Goal: Information Seeking & Learning: Learn about a topic

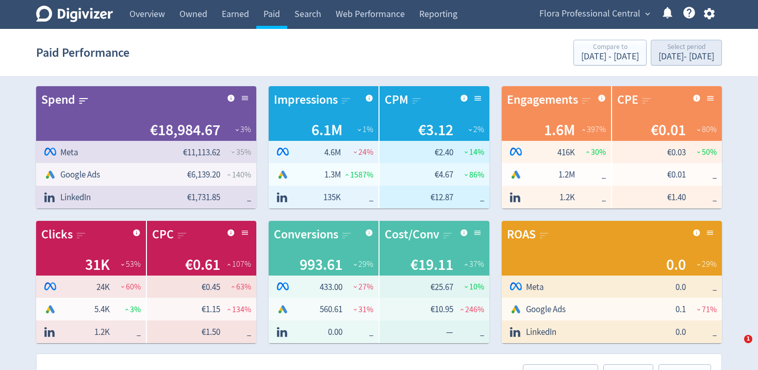
checkbox input "false"
click at [659, 45] on div "Select period" at bounding box center [687, 47] width 56 height 9
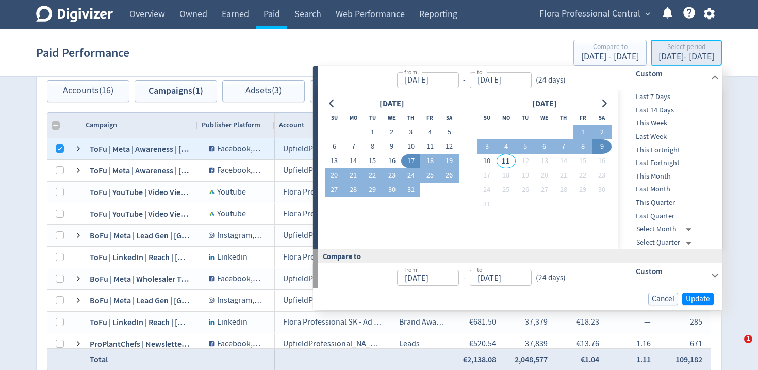
type input "[DATE]"
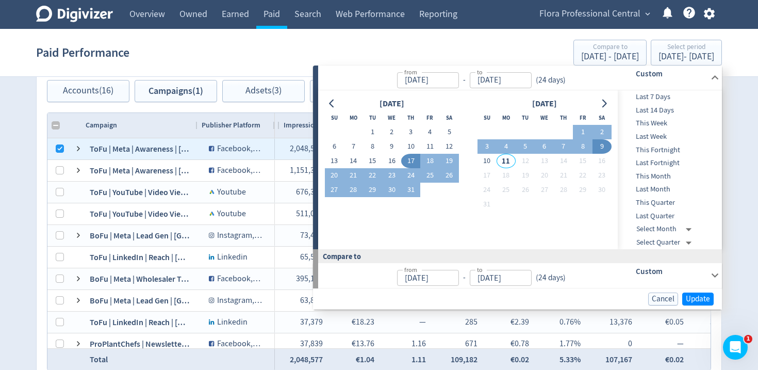
drag, startPoint x: 36, startPoint y: 137, endPoint x: 63, endPoint y: 139, distance: 27.5
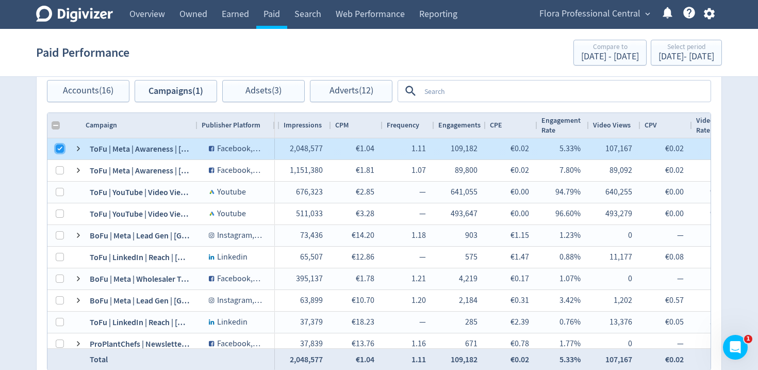
click at [60, 146] on input "Press Space to toggle row selection (checked)" at bounding box center [60, 148] width 8 height 8
checkbox input "false"
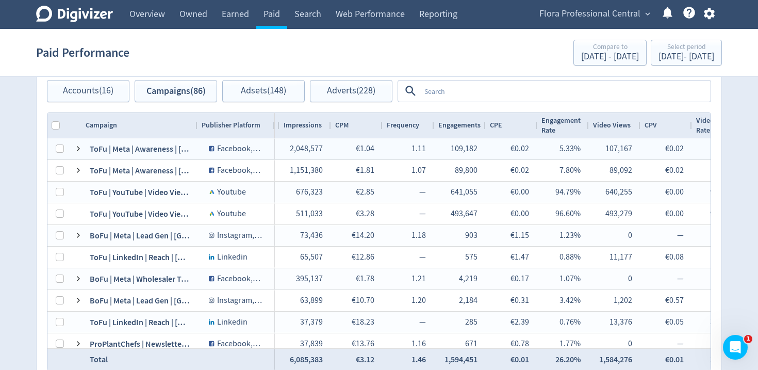
click at [547, 87] on textarea at bounding box center [564, 90] width 289 height 19
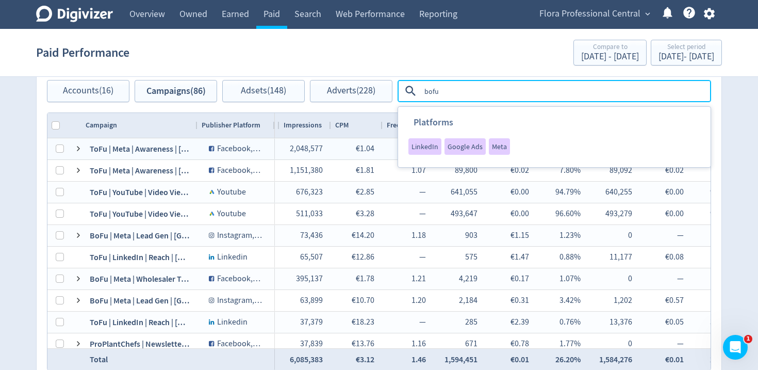
type textarea "bofu"
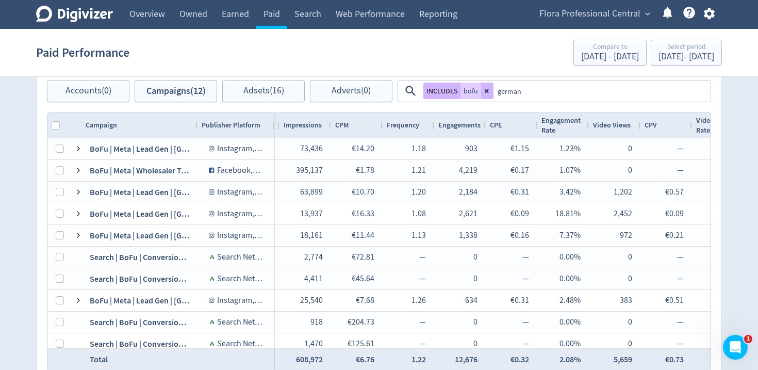
type textarea "[GEOGRAPHIC_DATA]"
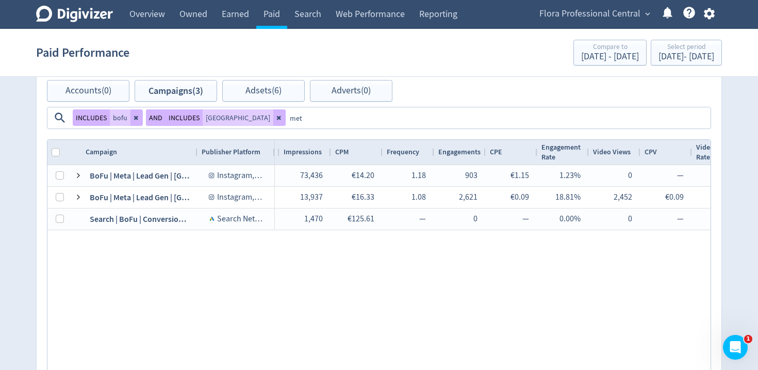
type textarea "meta"
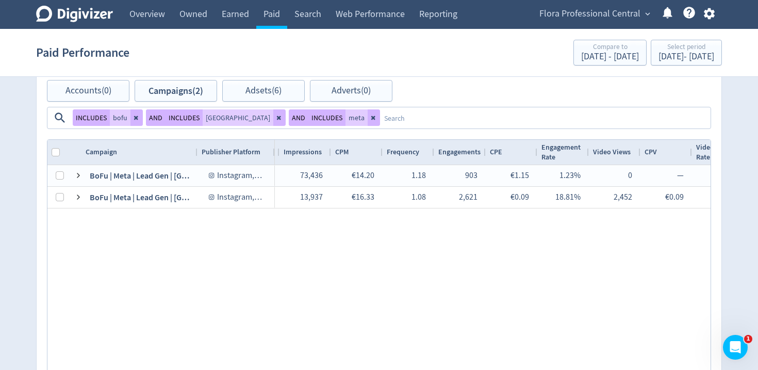
scroll to position [554, 0]
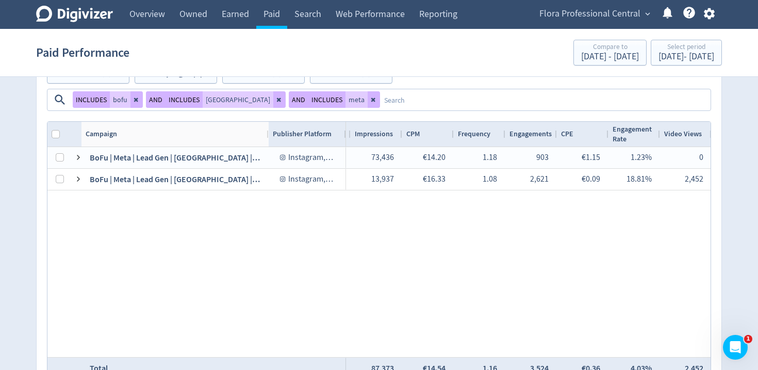
drag, startPoint x: 197, startPoint y: 135, endPoint x: 272, endPoint y: 134, distance: 75.3
click at [266, 138] on div at bounding box center [268, 134] width 4 height 25
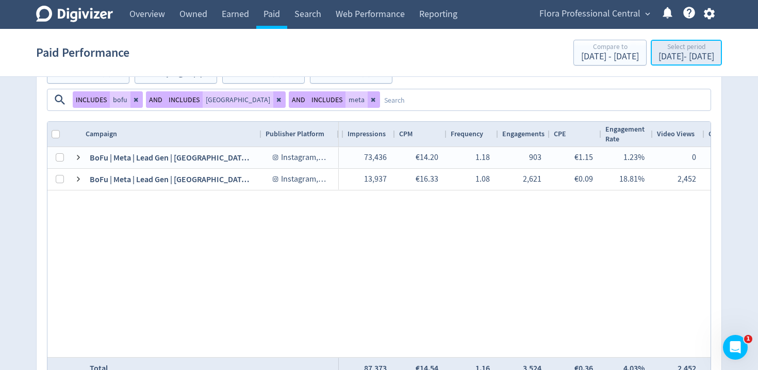
click at [659, 54] on div "[DATE] - [DATE]" at bounding box center [687, 56] width 56 height 9
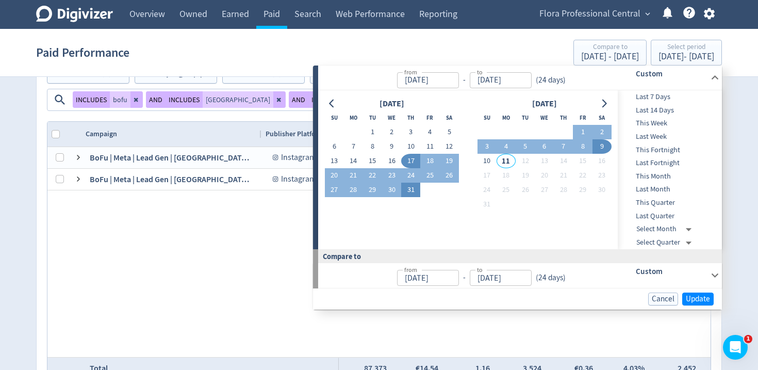
drag, startPoint x: 412, startPoint y: 192, endPoint x: 439, endPoint y: 182, distance: 29.2
click at [411, 192] on button "31" at bounding box center [410, 190] width 19 height 14
type input "[DATE]"
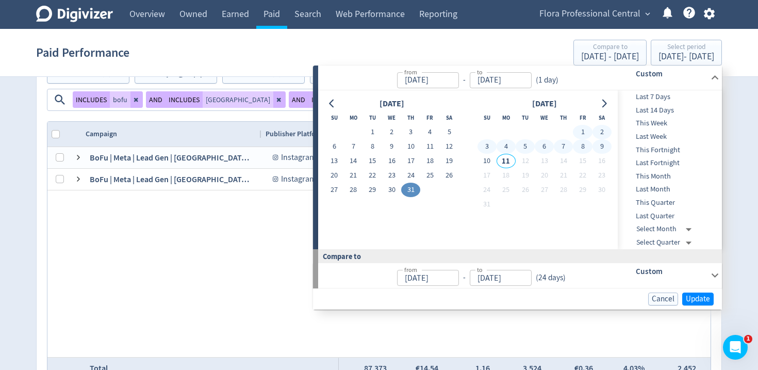
drag, startPoint x: 596, startPoint y: 145, endPoint x: 632, endPoint y: 178, distance: 48.6
click at [596, 145] on button "9" at bounding box center [602, 146] width 19 height 14
type input "[DATE]"
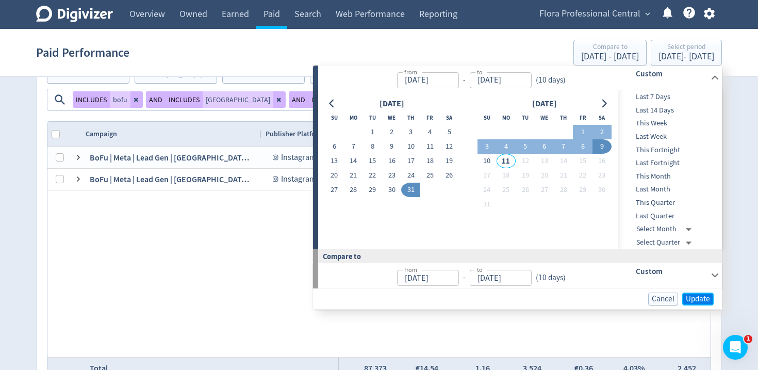
click at [697, 298] on span "Update" at bounding box center [698, 299] width 24 height 8
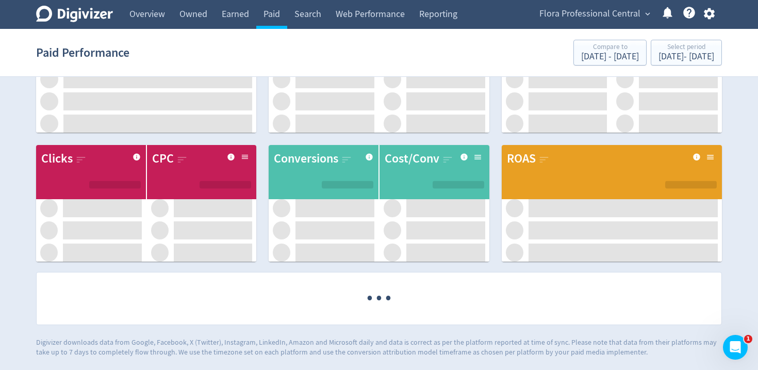
scroll to position [70, 0]
click at [679, 44] on div "Select period" at bounding box center [687, 47] width 56 height 9
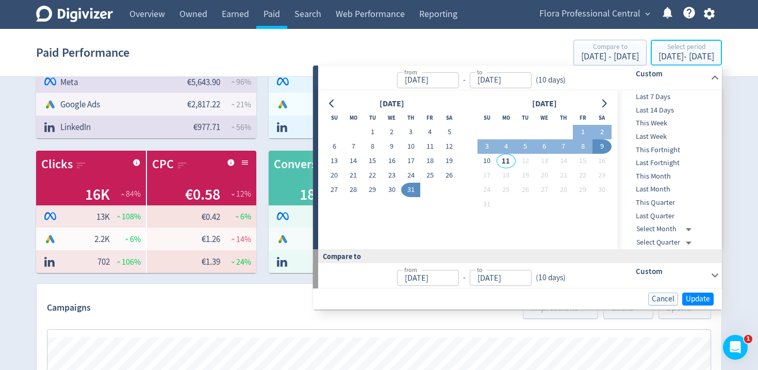
scroll to position [0, 225]
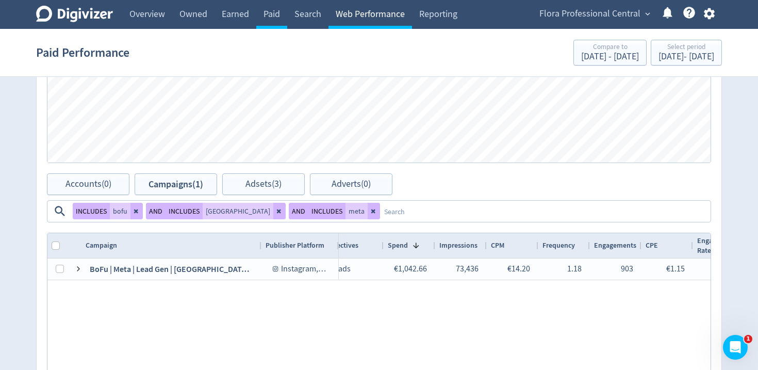
scroll to position [0, 0]
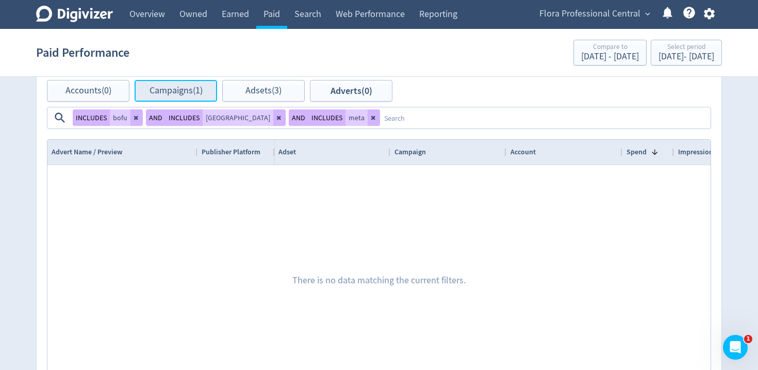
click at [207, 84] on button "Campaigns (1)" at bounding box center [176, 91] width 83 height 22
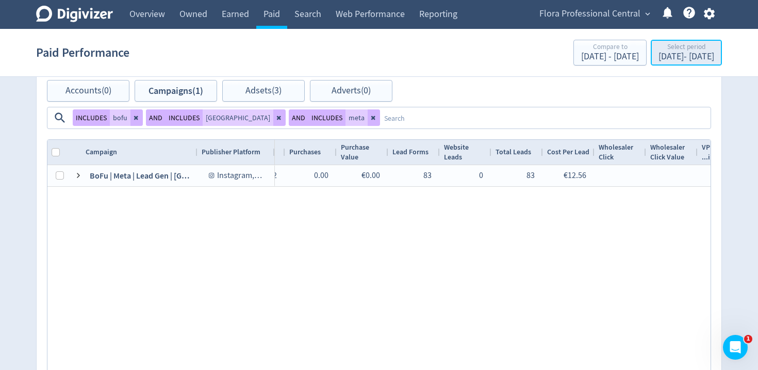
click at [659, 55] on div "[DATE] - [DATE]" at bounding box center [687, 56] width 56 height 9
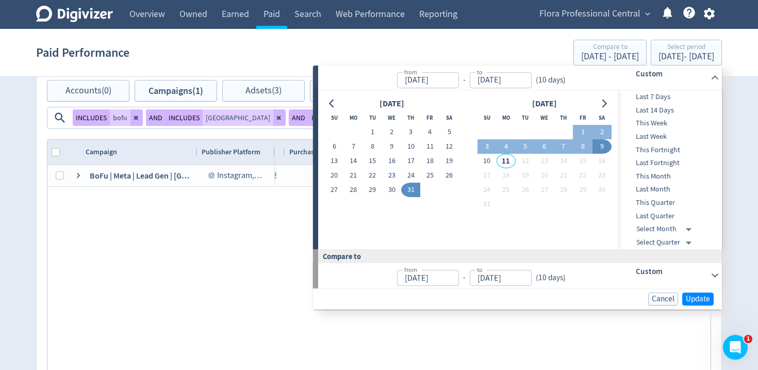
click at [406, 192] on button "31" at bounding box center [410, 190] width 19 height 14
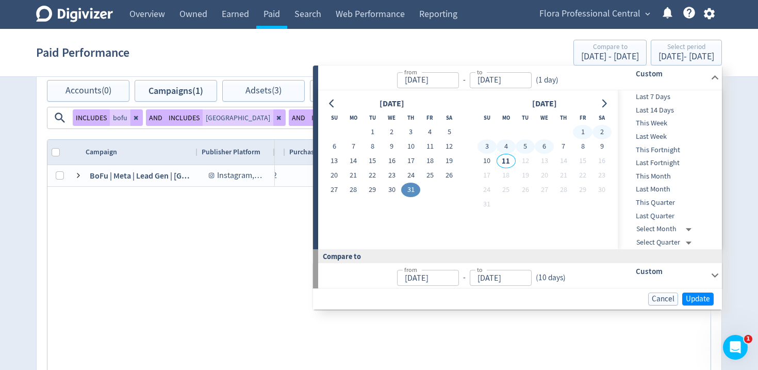
drag, startPoint x: 548, startPoint y: 144, endPoint x: 592, endPoint y: 190, distance: 63.5
click at [548, 144] on button "6" at bounding box center [544, 146] width 19 height 14
type input "[DATE]"
click at [695, 300] on span "Update" at bounding box center [698, 299] width 24 height 8
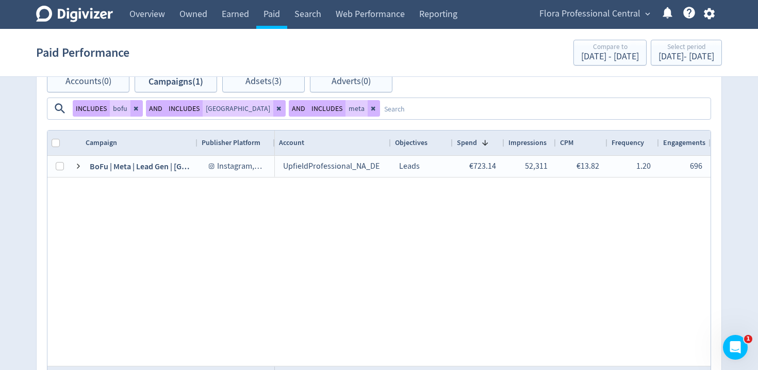
scroll to position [0, 373]
click at [380, 103] on textarea at bounding box center [545, 108] width 330 height 19
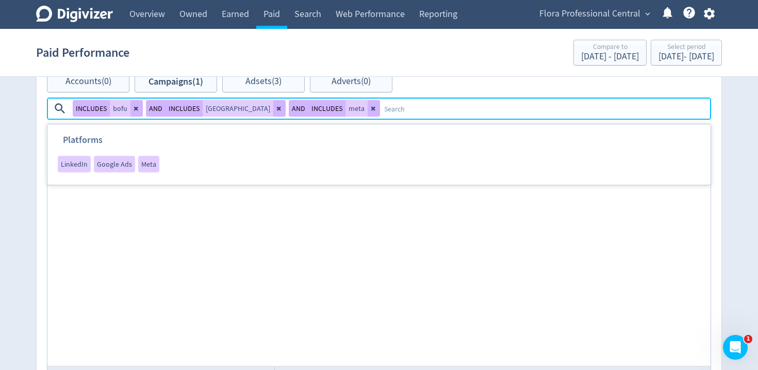
drag, startPoint x: 363, startPoint y: 241, endPoint x: 490, endPoint y: 71, distance: 211.9
click at [363, 241] on div "UpfieldProfessional_NA_DE Leads €723.14 52,311 €13.82 1.20 696 €1.04 1.33% 0 — …" at bounding box center [493, 261] width 436 height 210
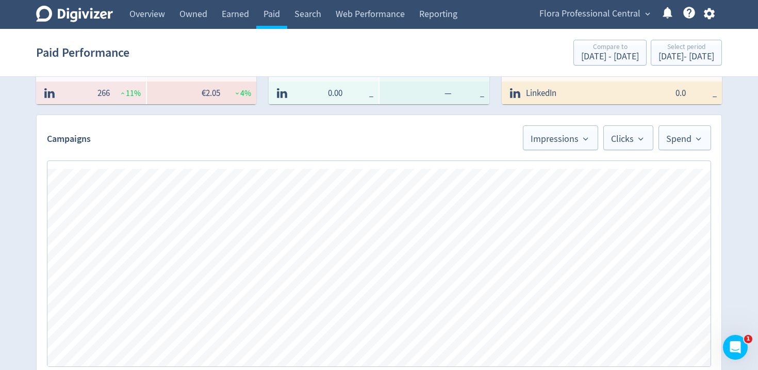
scroll to position [240, 0]
click at [574, 135] on span "Impressions" at bounding box center [561, 136] width 60 height 12
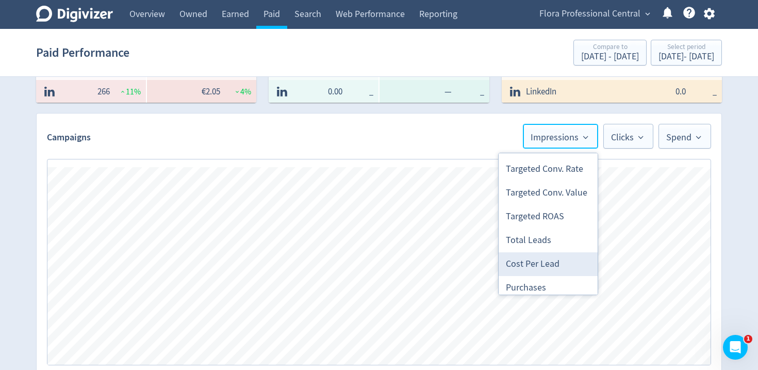
scroll to position [533, 0]
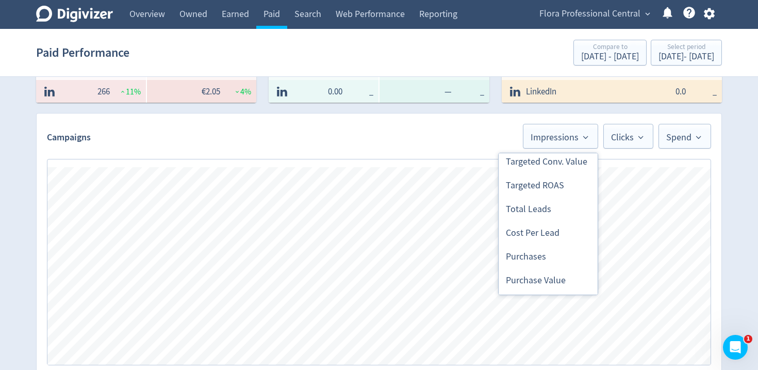
drag, startPoint x: 562, startPoint y: 234, endPoint x: 573, endPoint y: 217, distance: 20.6
click at [562, 234] on li "Cost Per Lead" at bounding box center [548, 233] width 99 height 24
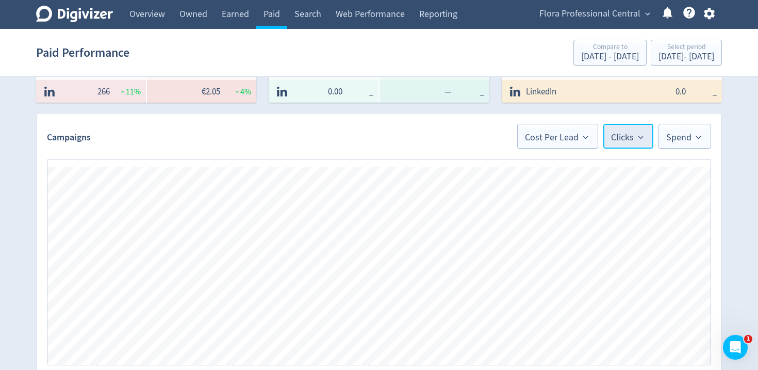
click at [629, 142] on span "Clicks" at bounding box center [628, 136] width 35 height 12
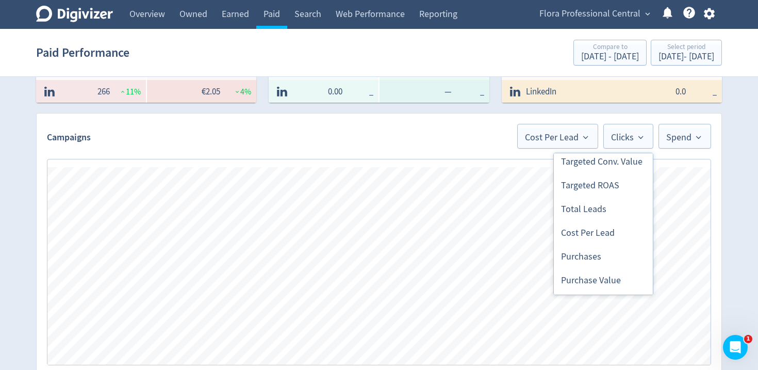
click at [621, 218] on li "Total Leads" at bounding box center [603, 210] width 99 height 24
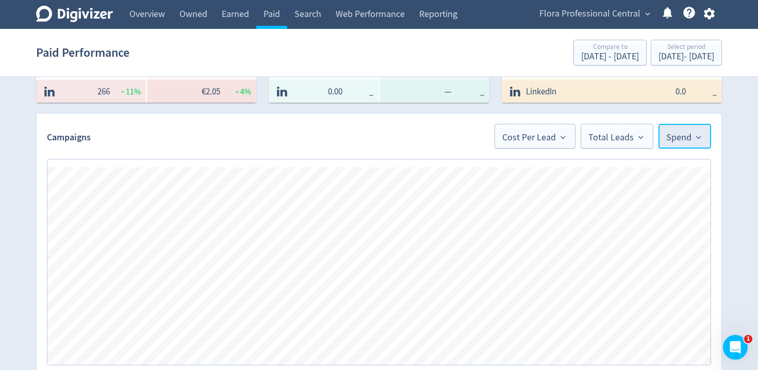
click at [674, 139] on span "Spend" at bounding box center [684, 136] width 37 height 12
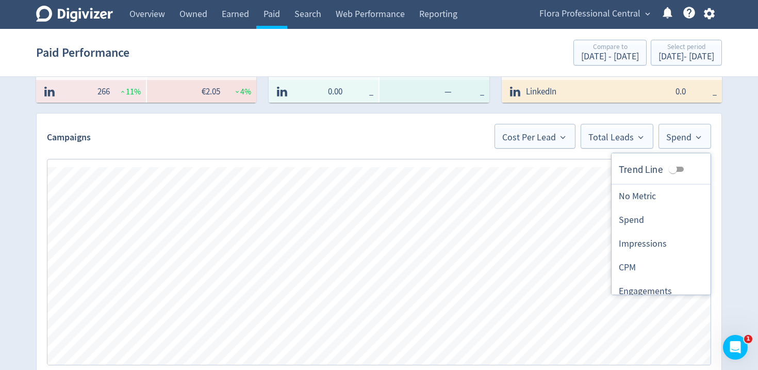
click at [664, 186] on li "No Metric" at bounding box center [661, 197] width 99 height 24
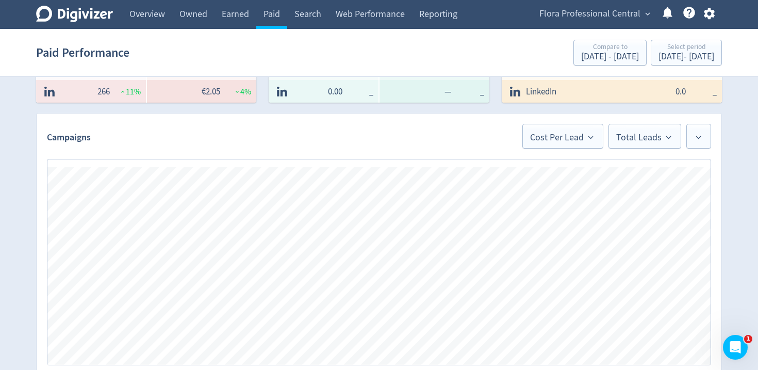
click at [724, 179] on div "Spend €5,849.00 40 % Logo of Meta Platforms -- Graphic created by [PERSON_NAME]…" at bounding box center [379, 300] width 705 height 935
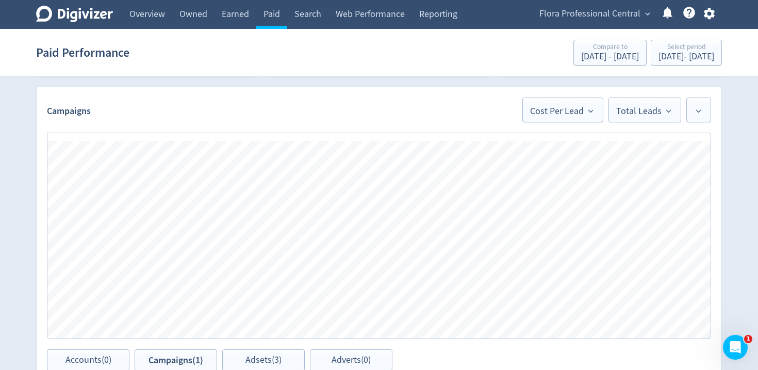
scroll to position [281, 0]
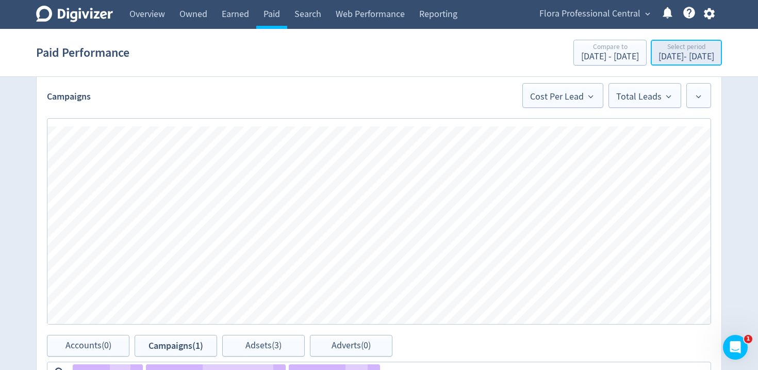
click at [661, 46] on div "Select period" at bounding box center [687, 47] width 56 height 9
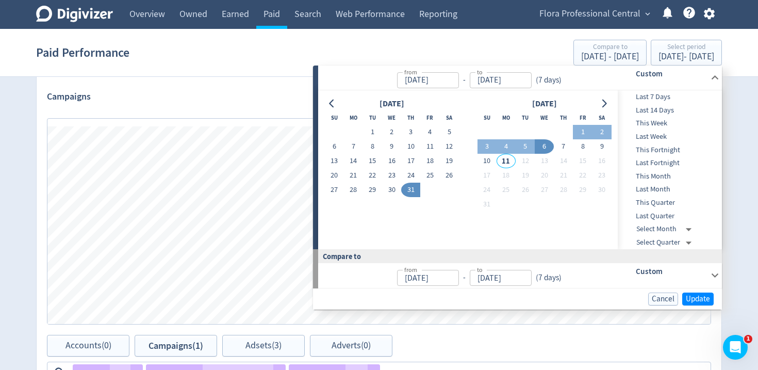
drag, startPoint x: 411, startPoint y: 191, endPoint x: 481, endPoint y: 169, distance: 73.6
click at [411, 191] on button "31" at bounding box center [410, 190] width 19 height 14
click at [484, 163] on button "10" at bounding box center [487, 161] width 19 height 14
type input "[DATE]"
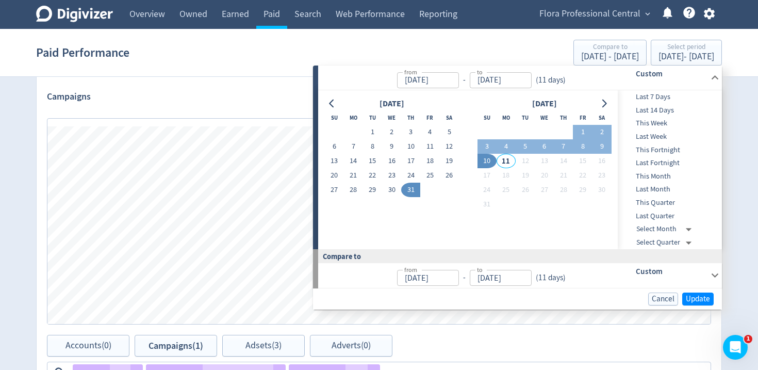
click at [408, 193] on button "31" at bounding box center [410, 190] width 19 height 14
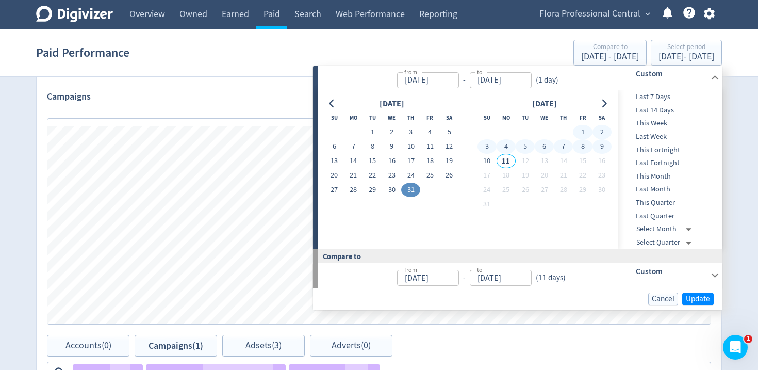
click at [601, 145] on button "9" at bounding box center [602, 146] width 19 height 14
type input "[DATE]"
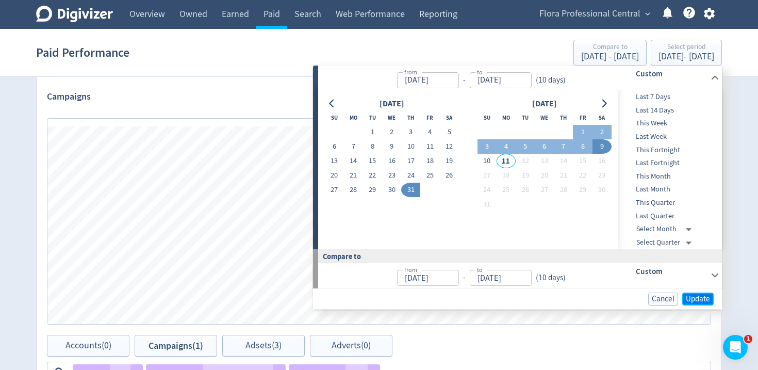
click at [703, 301] on span "Update" at bounding box center [698, 299] width 24 height 8
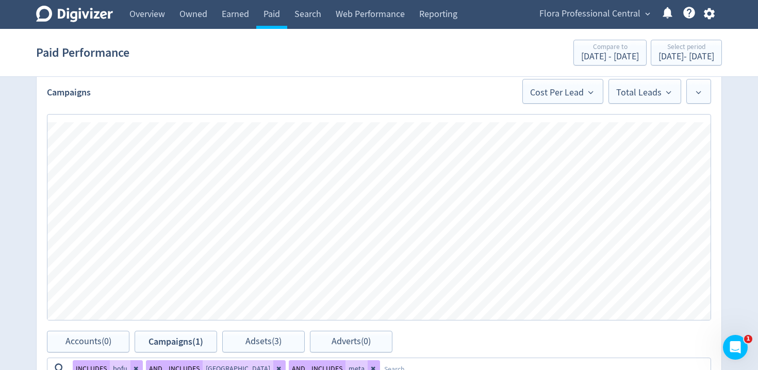
scroll to position [286, 0]
click at [637, 92] on span "Total Leads" at bounding box center [644, 91] width 57 height 12
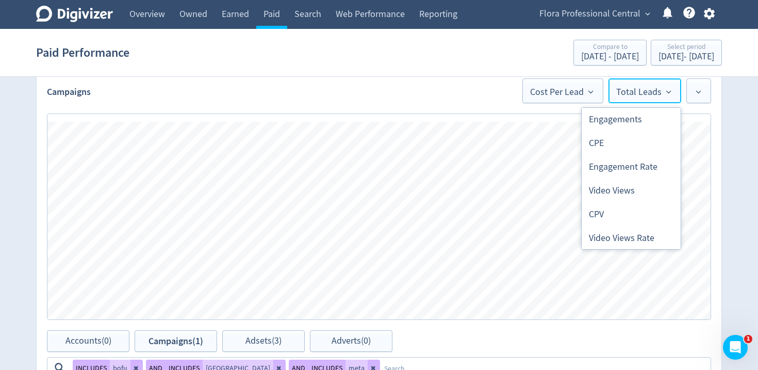
scroll to position [533, 0]
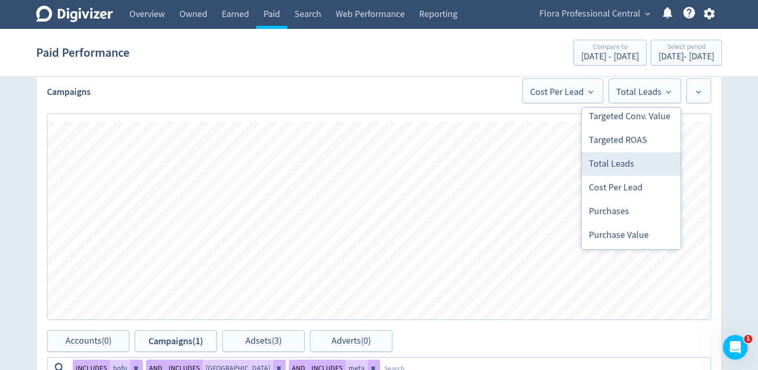
click at [640, 170] on li "Total Leads" at bounding box center [631, 164] width 99 height 24
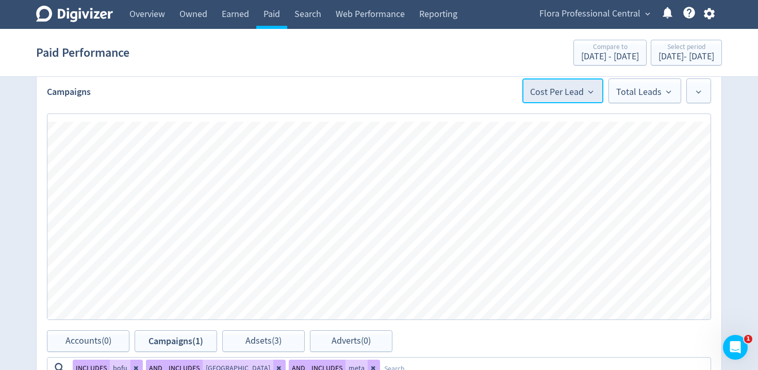
click at [586, 97] on button "Cost Per Lead" at bounding box center [562, 90] width 81 height 25
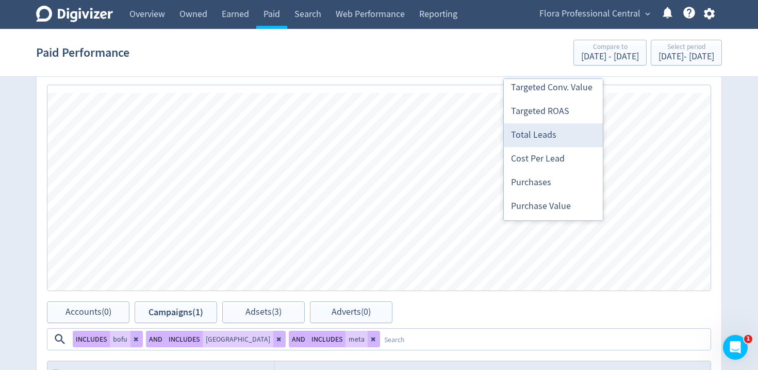
click at [567, 143] on li "Total Leads" at bounding box center [553, 135] width 99 height 24
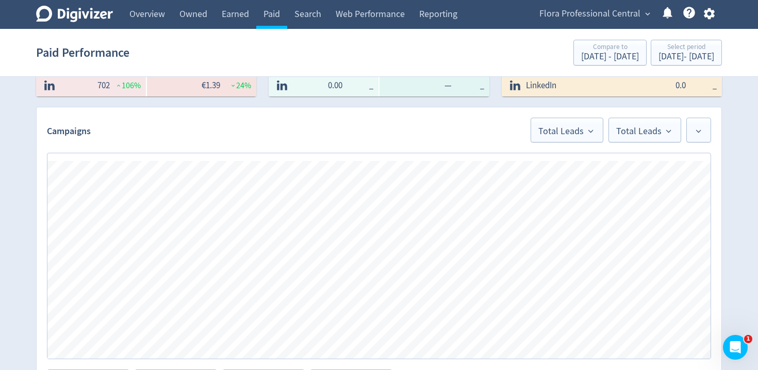
scroll to position [241, 0]
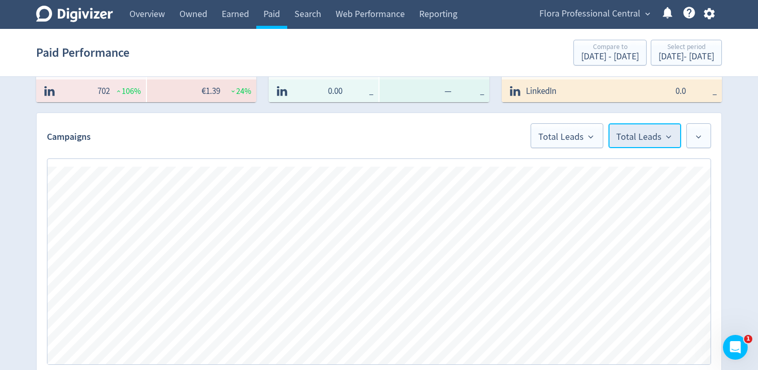
click at [659, 138] on span "Total Leads" at bounding box center [644, 135] width 57 height 12
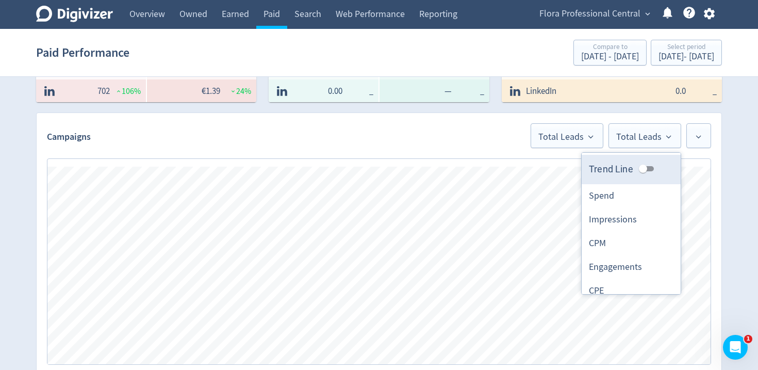
click at [649, 166] on input "Trend Line" at bounding box center [643, 168] width 37 height 12
checkbox input "true"
click at [717, 195] on div "Total Leads Total Leads Press Space or Enter to toggle visibility Total Leads, …" at bounding box center [379, 261] width 685 height 227
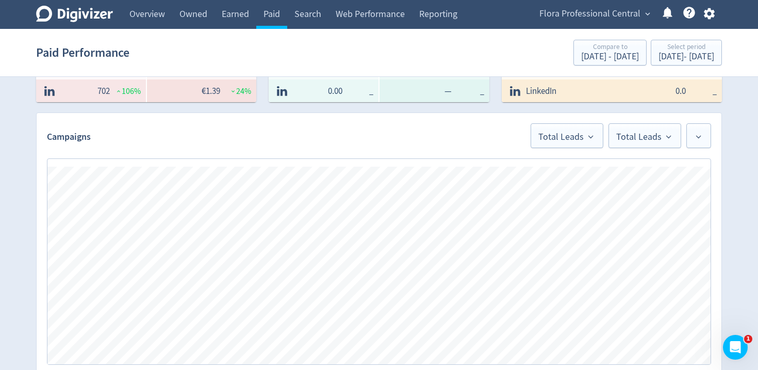
click at [727, 191] on div "Spend €9,438.83 62 % Logo of Meta Platforms -- Graphic created by [PERSON_NAME]…" at bounding box center [379, 300] width 705 height 935
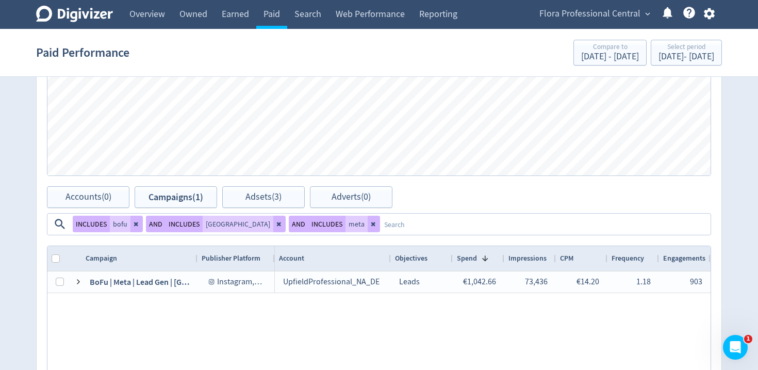
scroll to position [431, 0]
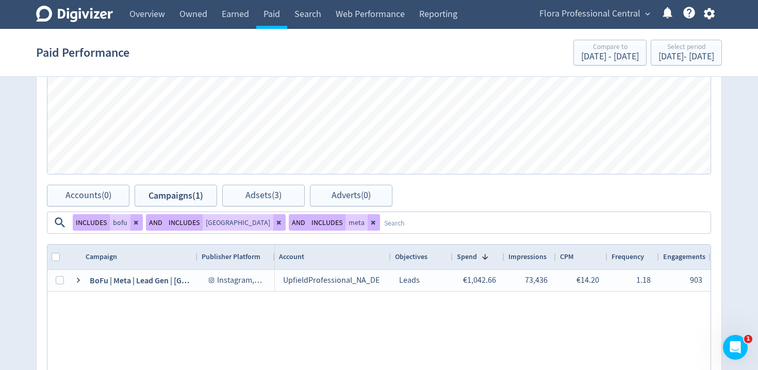
click at [276, 221] on icon at bounding box center [279, 222] width 6 height 6
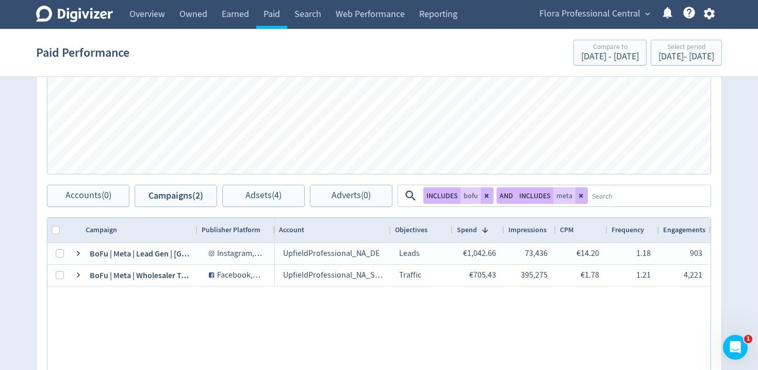
click at [624, 195] on textarea at bounding box center [649, 195] width 122 height 19
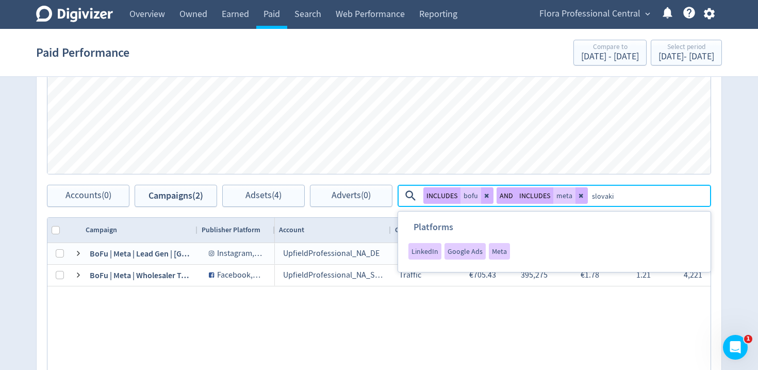
type textarea "[GEOGRAPHIC_DATA]"
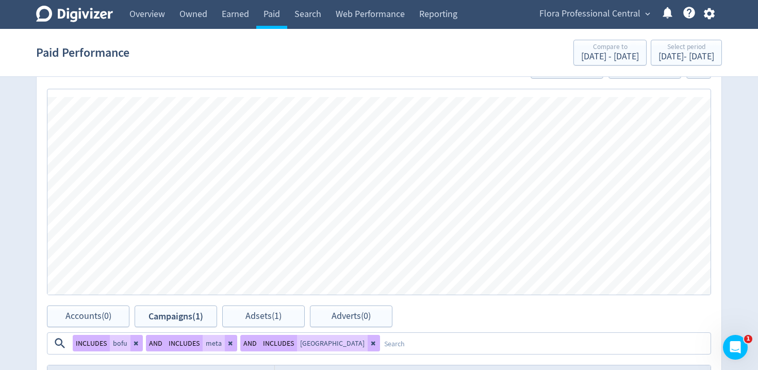
scroll to position [273, 0]
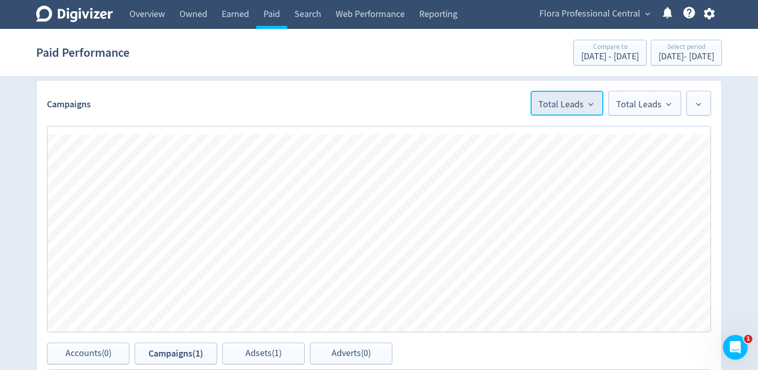
click at [584, 103] on span "Total Leads" at bounding box center [566, 103] width 57 height 12
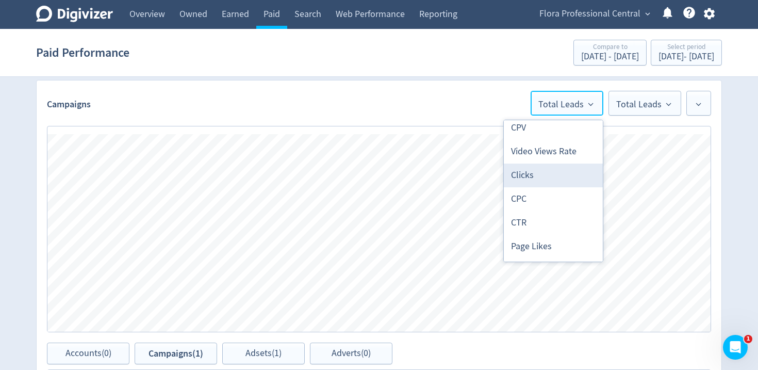
scroll to position [203, 0]
click at [554, 177] on li "Clicks" at bounding box center [553, 174] width 99 height 24
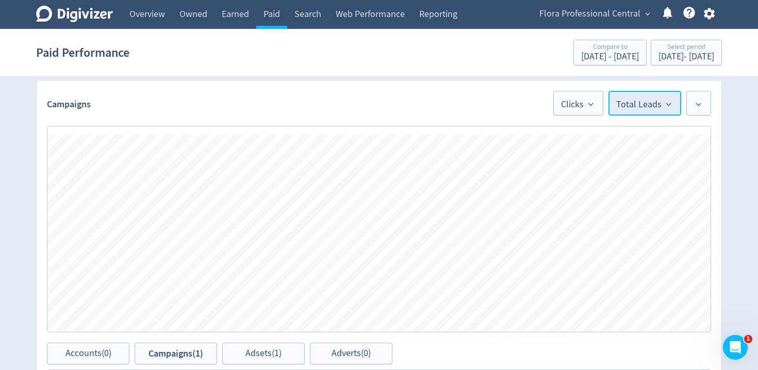
click at [633, 111] on button "Total Leads" at bounding box center [645, 103] width 73 height 25
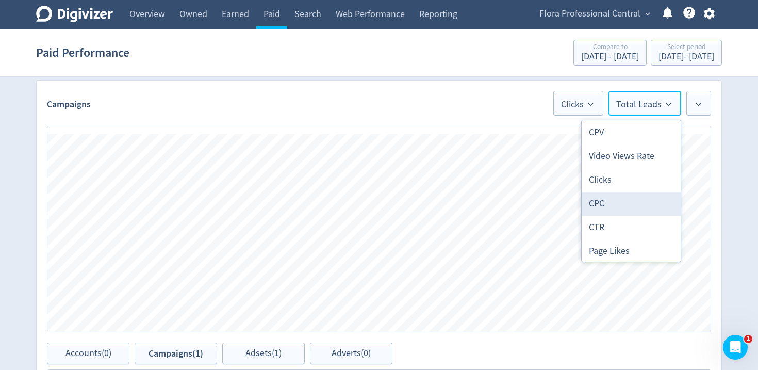
scroll to position [198, 0]
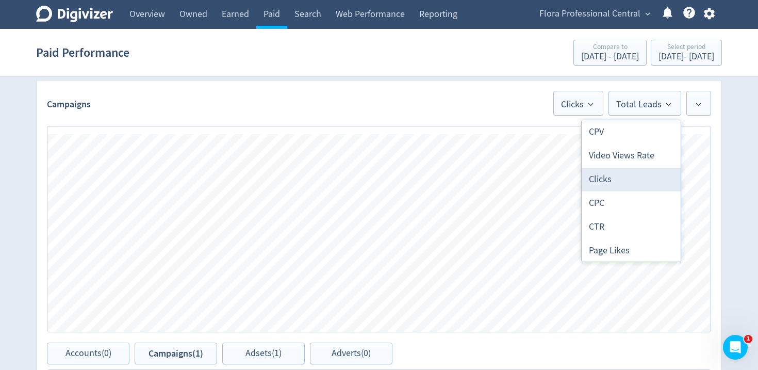
click at [628, 186] on li "Clicks" at bounding box center [631, 180] width 99 height 24
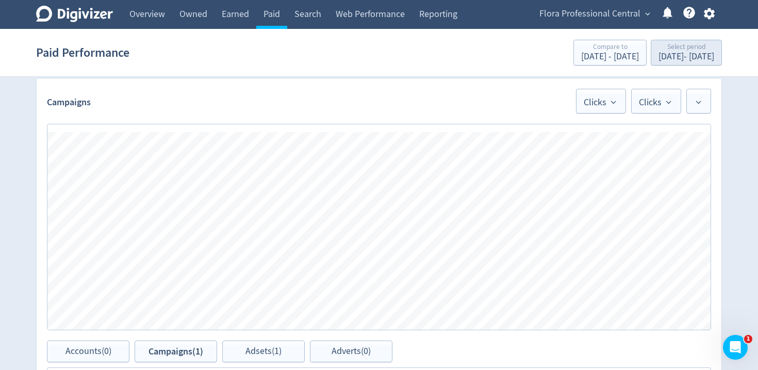
scroll to position [273, 0]
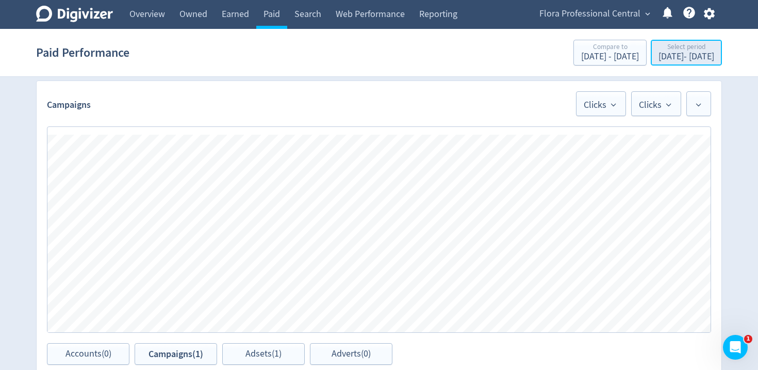
click at [670, 58] on div "[DATE] - [DATE]" at bounding box center [687, 56] width 56 height 9
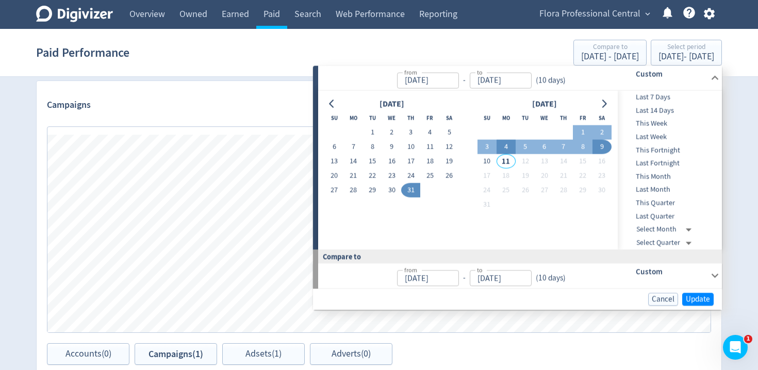
click at [508, 145] on button "4" at bounding box center [506, 147] width 19 height 14
type input "[DATE]"
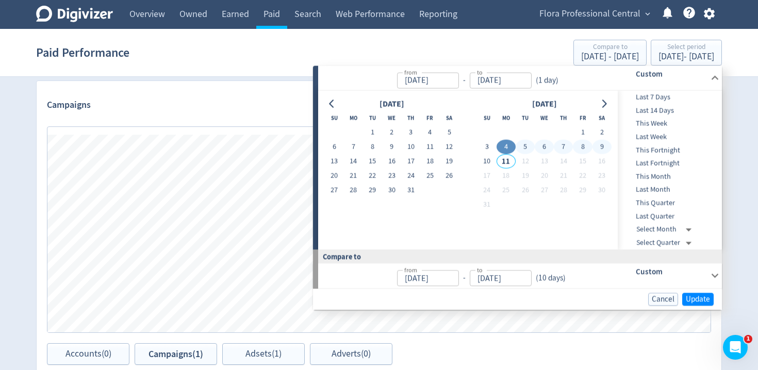
click at [603, 144] on button "9" at bounding box center [602, 147] width 19 height 14
type input "[DATE]"
click at [705, 303] on span "Update" at bounding box center [698, 299] width 24 height 8
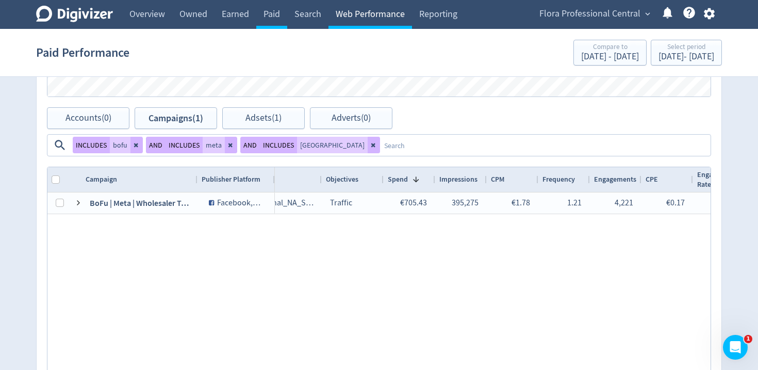
scroll to position [0, 159]
